Goal: Information Seeking & Learning: Learn about a topic

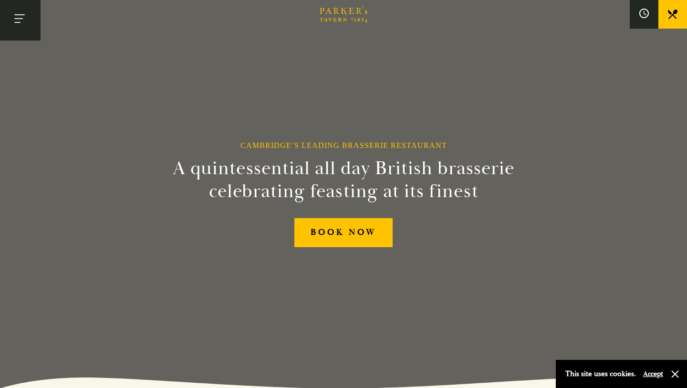
click at [21, 16] on button "Toggle navigation" at bounding box center [20, 20] width 41 height 41
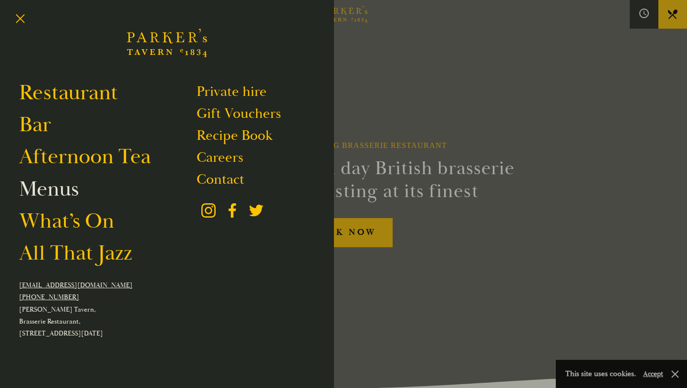
click at [60, 189] on link "Menus" at bounding box center [49, 188] width 60 height 27
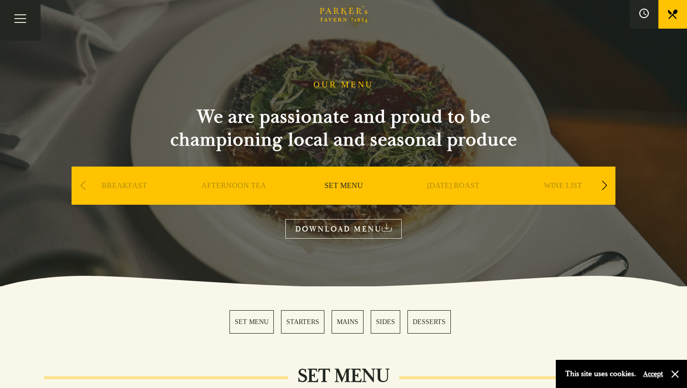
click at [600, 187] on div "Next slide" at bounding box center [603, 185] width 13 height 21
click at [568, 185] on link "A LA CARTE" at bounding box center [563, 200] width 44 height 38
